Goal: Task Accomplishment & Management: Complete application form

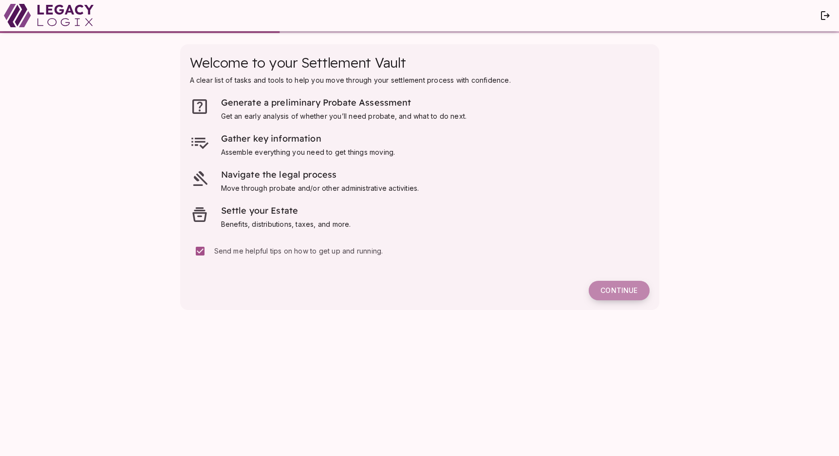
click at [618, 287] on span "Continue" at bounding box center [618, 290] width 37 height 9
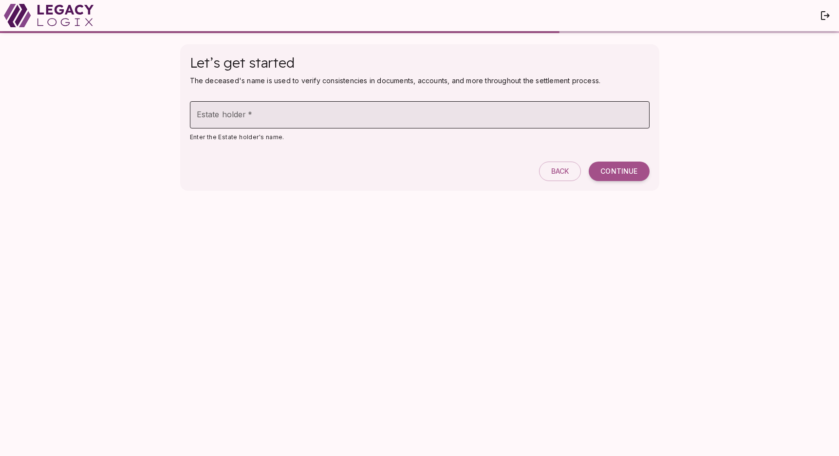
click at [360, 121] on input "Estate holder   *" at bounding box center [420, 114] width 460 height 27
type input "*******"
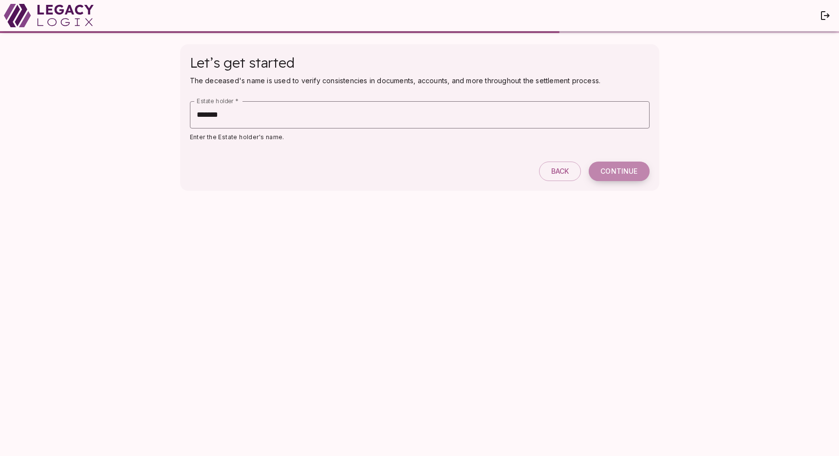
click at [613, 168] on span "Continue" at bounding box center [618, 171] width 37 height 9
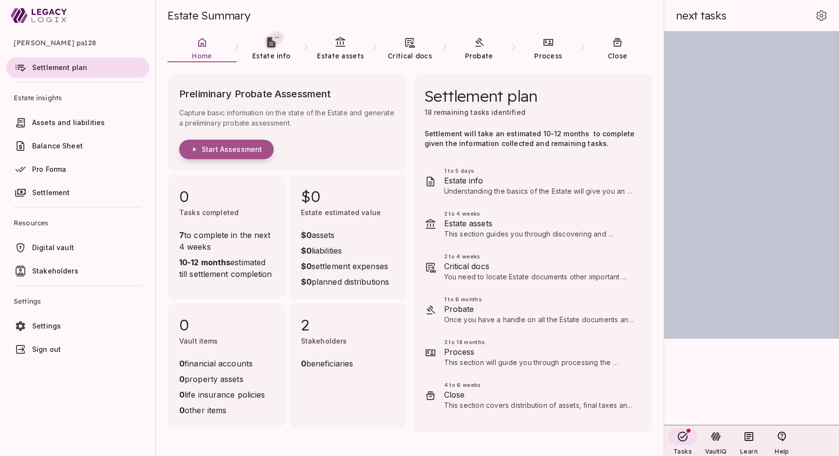
click at [222, 145] on span "Start Assessment" at bounding box center [232, 149] width 60 height 9
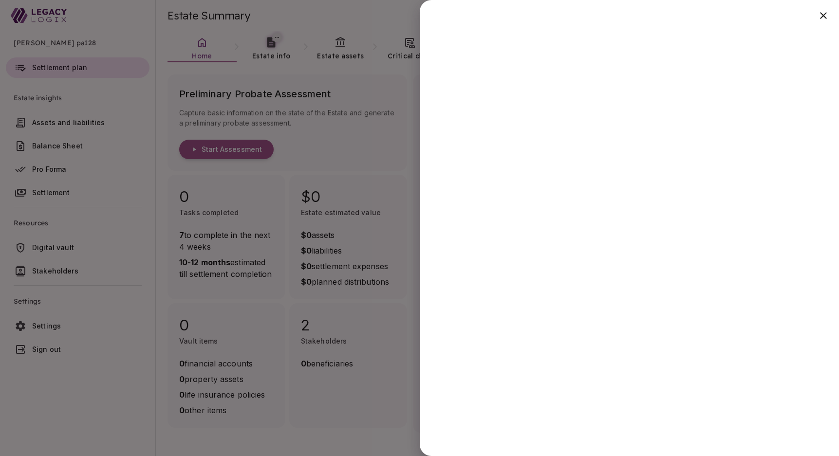
click at [373, 146] on div at bounding box center [419, 228] width 839 height 456
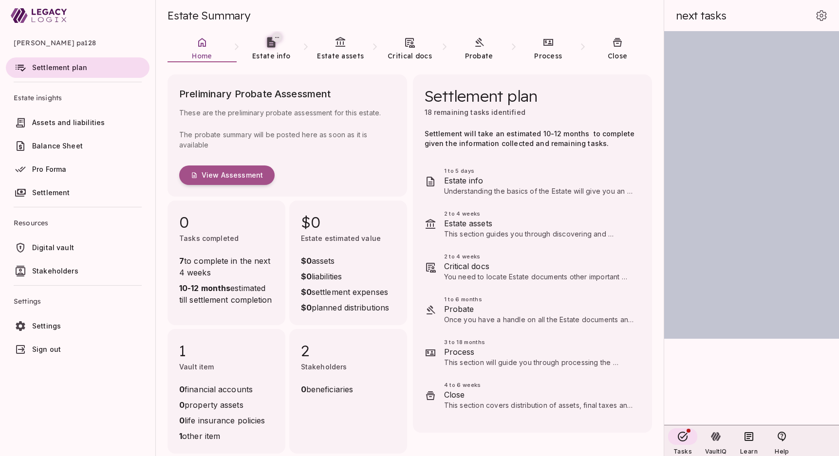
click at [52, 248] on span "Digital vault" at bounding box center [53, 247] width 42 height 8
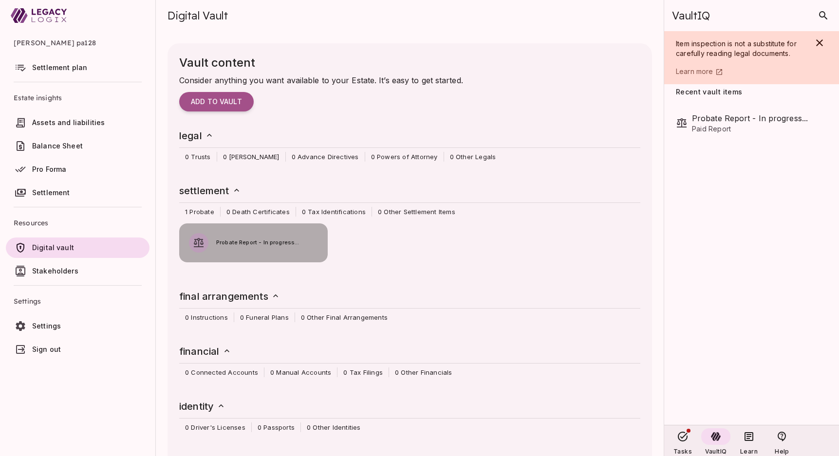
click at [247, 244] on span "Probate Report - In progress..." at bounding box center [267, 243] width 102 height 9
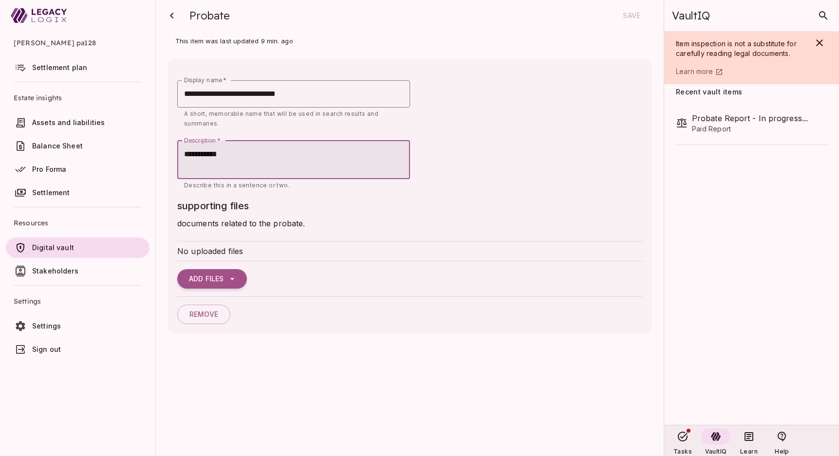
drag, startPoint x: 226, startPoint y: 154, endPoint x: 171, endPoint y: 154, distance: 55.5
click at [171, 154] on div "**********" at bounding box center [409, 196] width 484 height 275
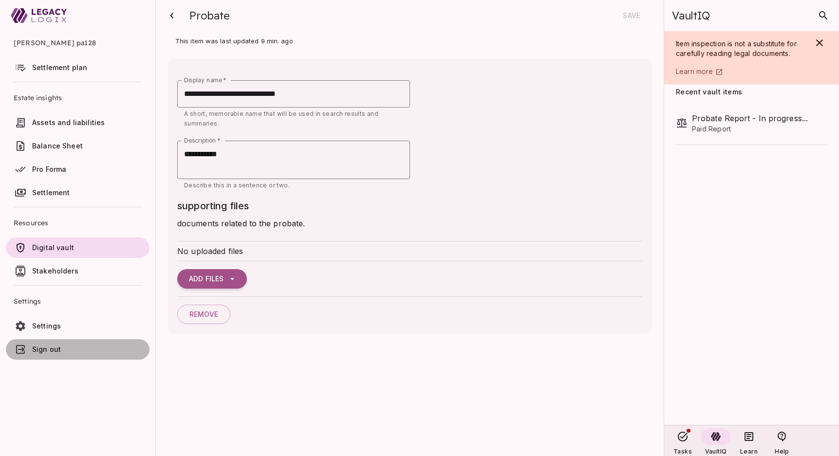
click at [49, 349] on span "Sign out" at bounding box center [46, 349] width 29 height 8
